Goal: Navigation & Orientation: Find specific page/section

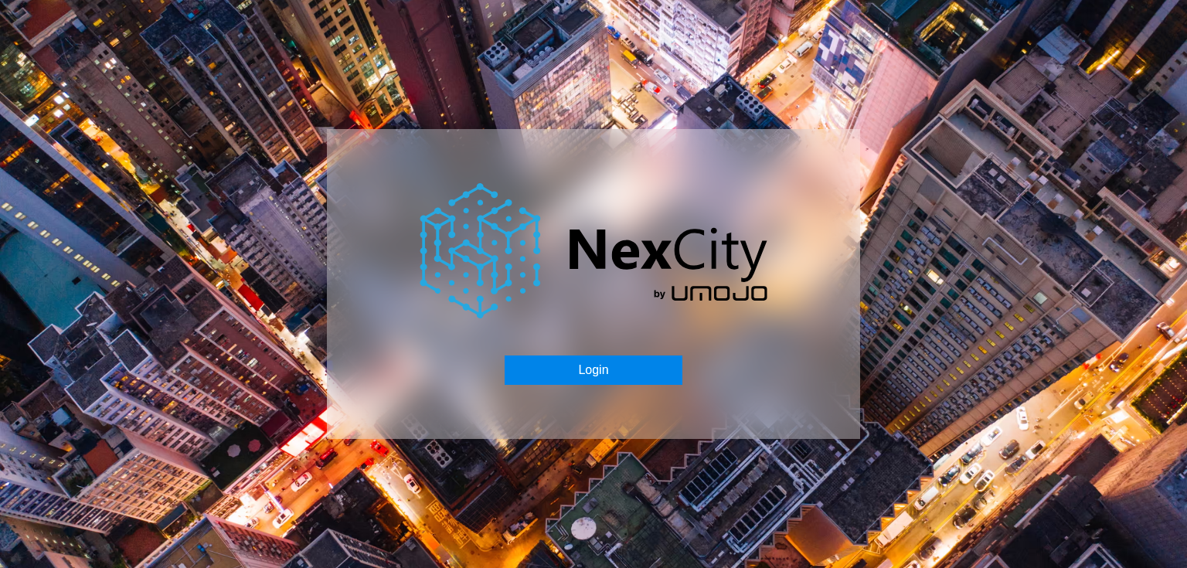
click at [594, 367] on button "Login" at bounding box center [593, 370] width 177 height 29
